Goal: Communication & Community: Answer question/provide support

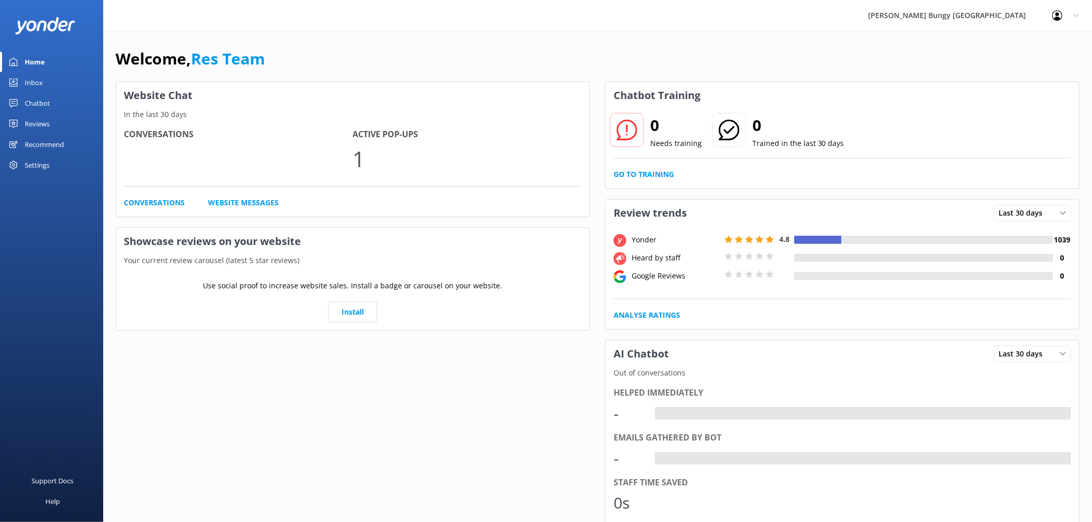
click at [52, 78] on link "Inbox" at bounding box center [51, 82] width 103 height 21
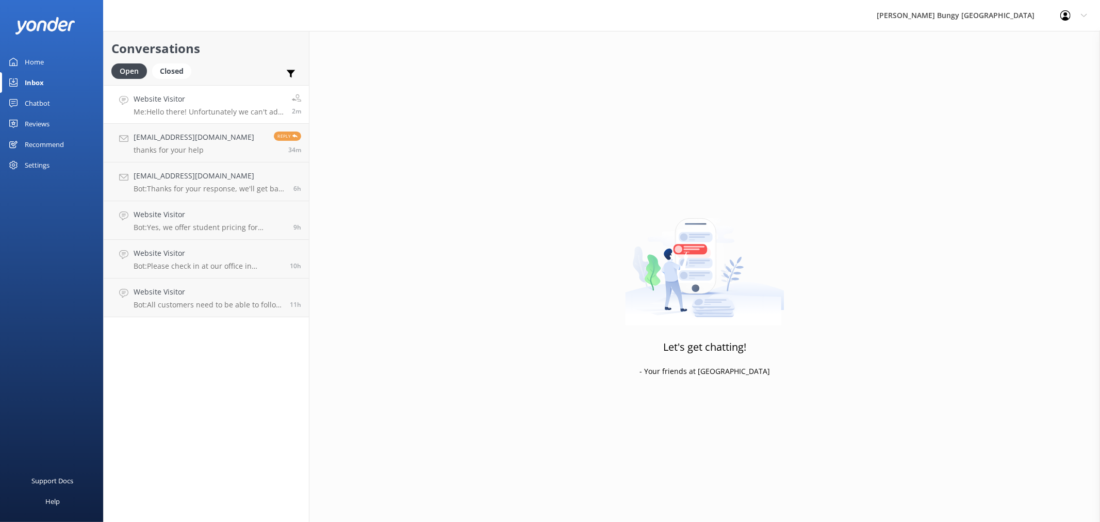
click at [230, 107] on p "Me: Hello there! Unfortunately we can't add discounts on top of discounts, so y…" at bounding box center [209, 111] width 151 height 9
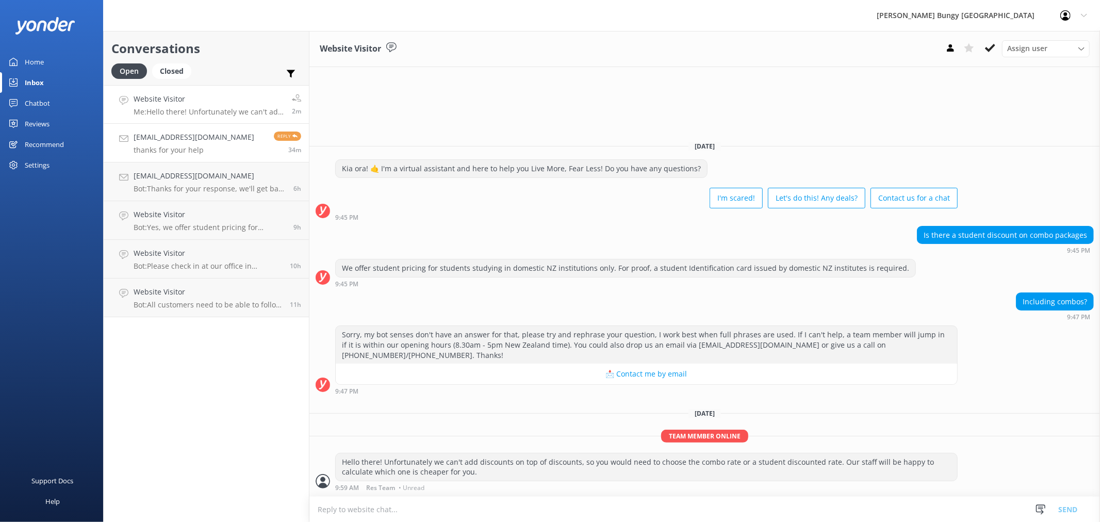
click at [223, 151] on p "thanks for your help" at bounding box center [194, 149] width 121 height 9
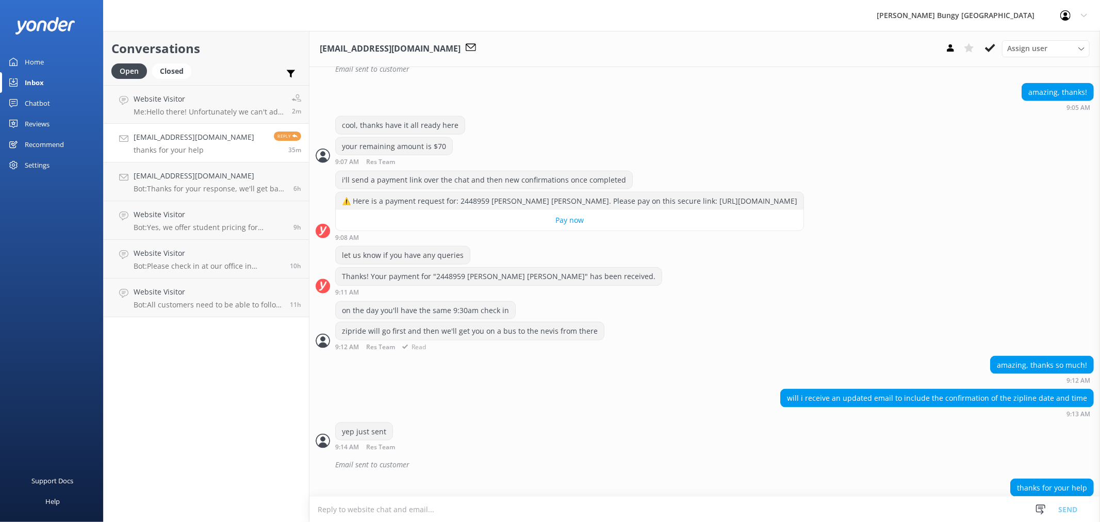
scroll to position [1087, 0]
